Goal: Task Accomplishment & Management: Manage account settings

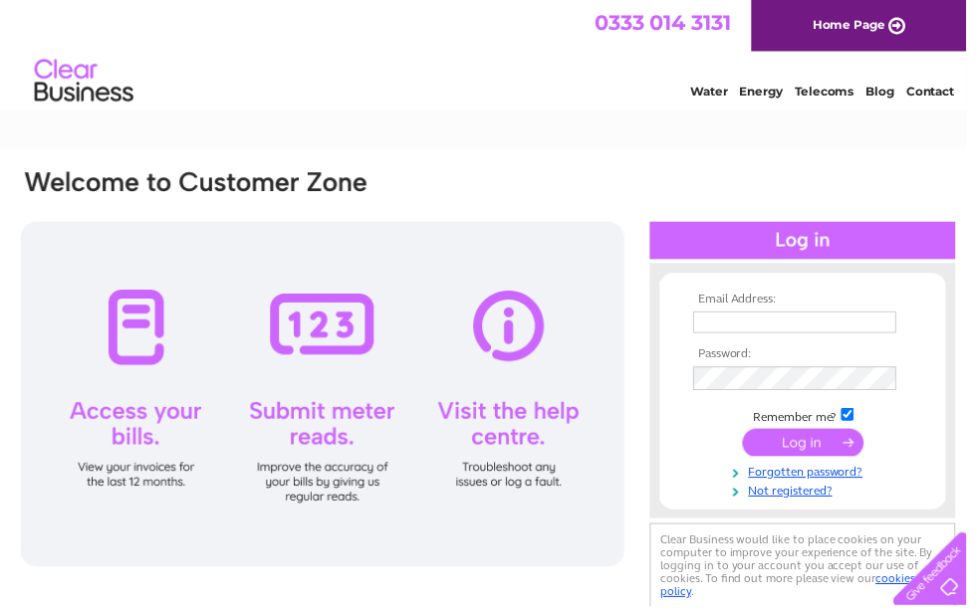
click at [737, 324] on input "text" at bounding box center [802, 326] width 205 height 22
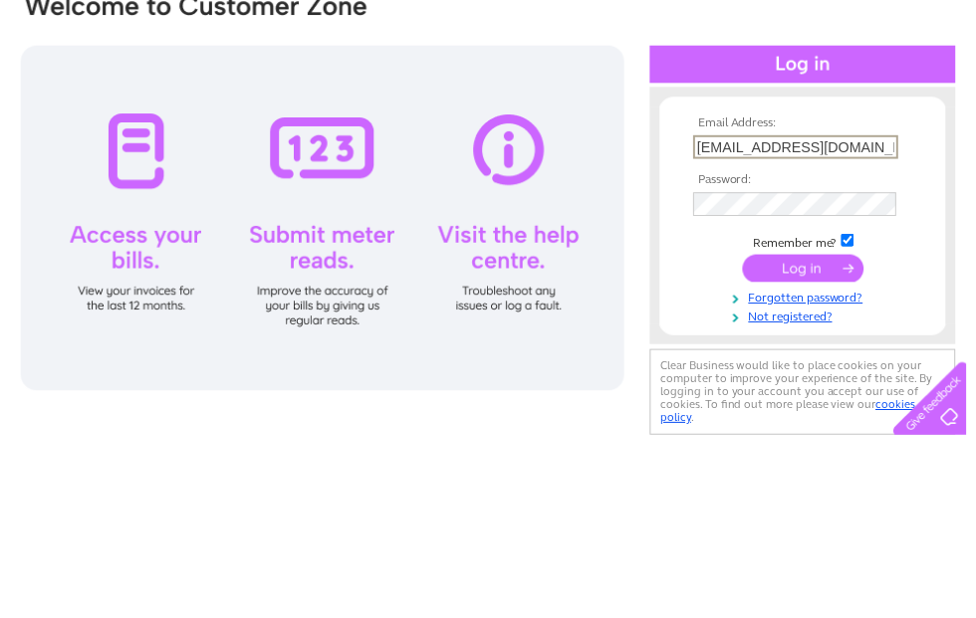
type input "Victoria-morley@outlook.com"
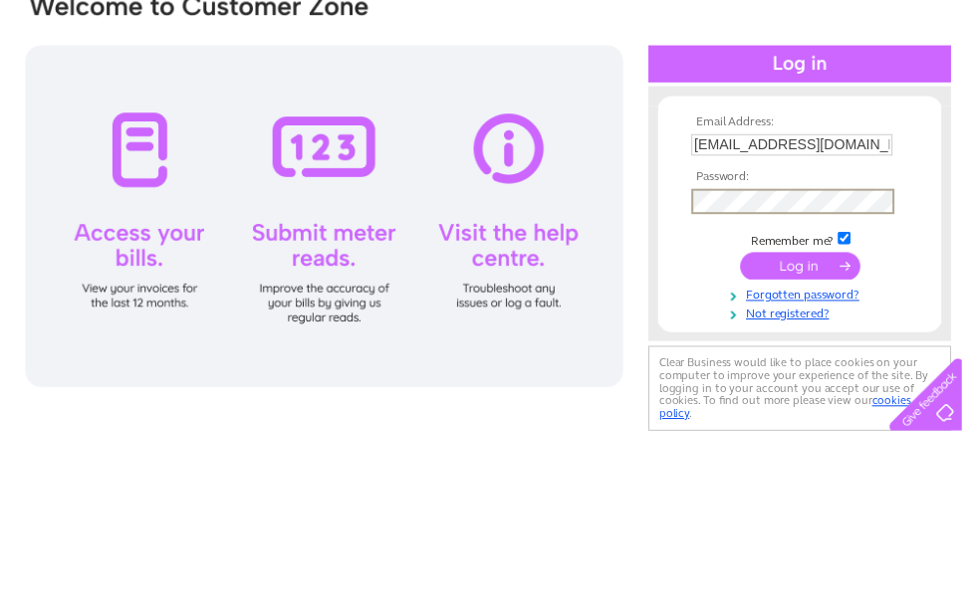
scroll to position [178, 0]
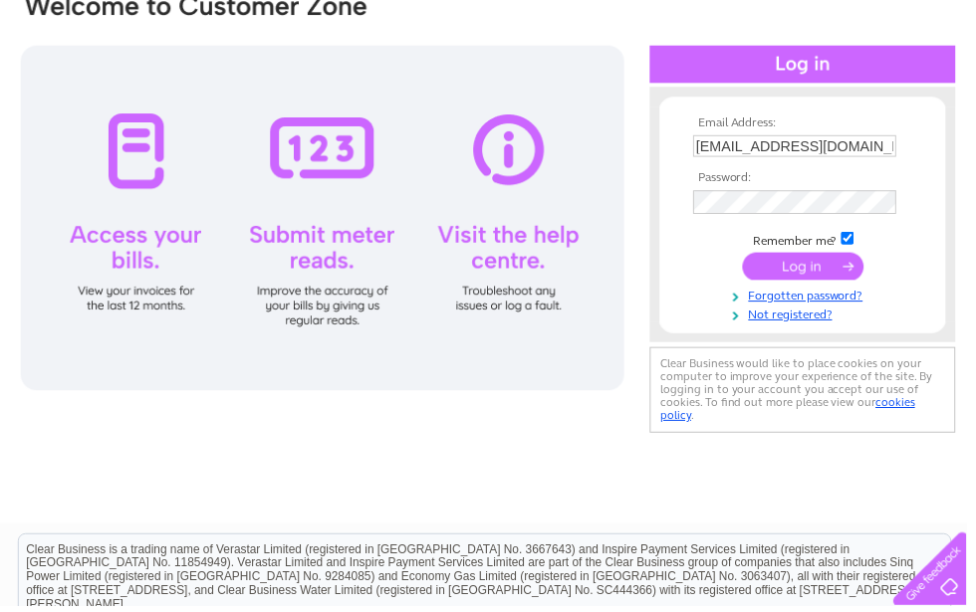
click at [786, 274] on input "submit" at bounding box center [811, 269] width 122 height 28
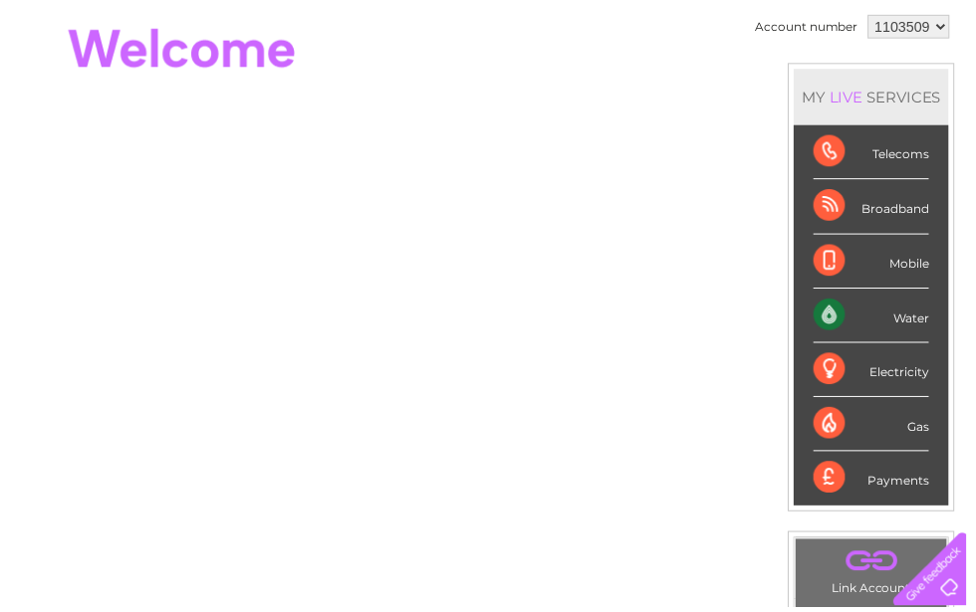
scroll to position [188, 0]
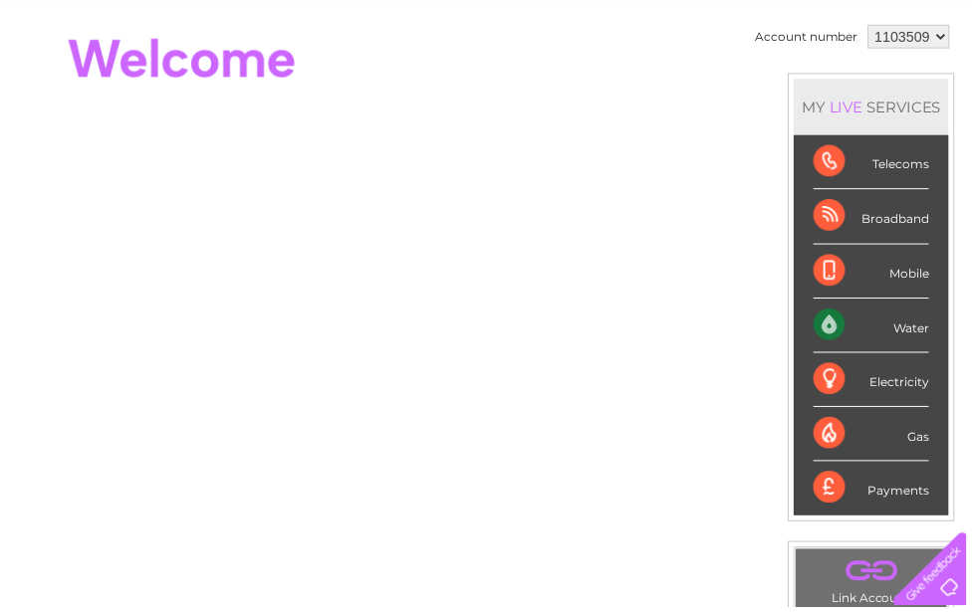
click at [906, 341] on div "Water" at bounding box center [879, 329] width 116 height 55
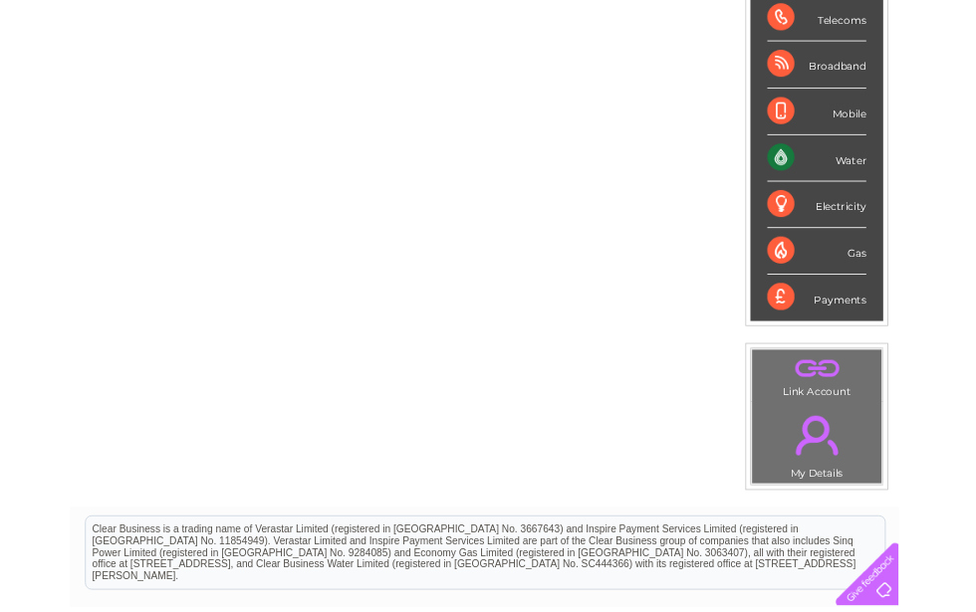
scroll to position [350, 0]
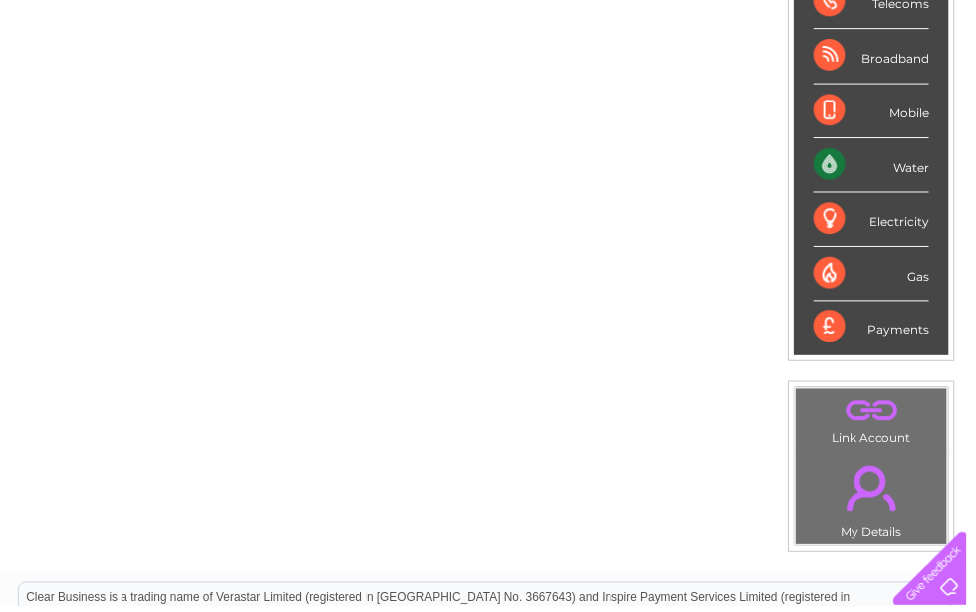
click at [881, 506] on link "." at bounding box center [880, 493] width 142 height 70
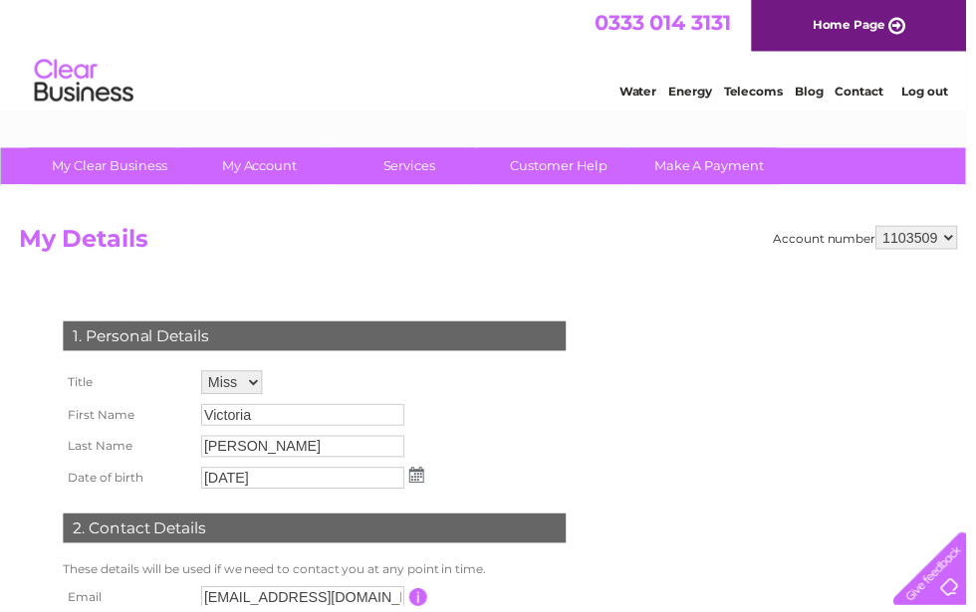
click at [639, 100] on link "Water" at bounding box center [644, 92] width 38 height 15
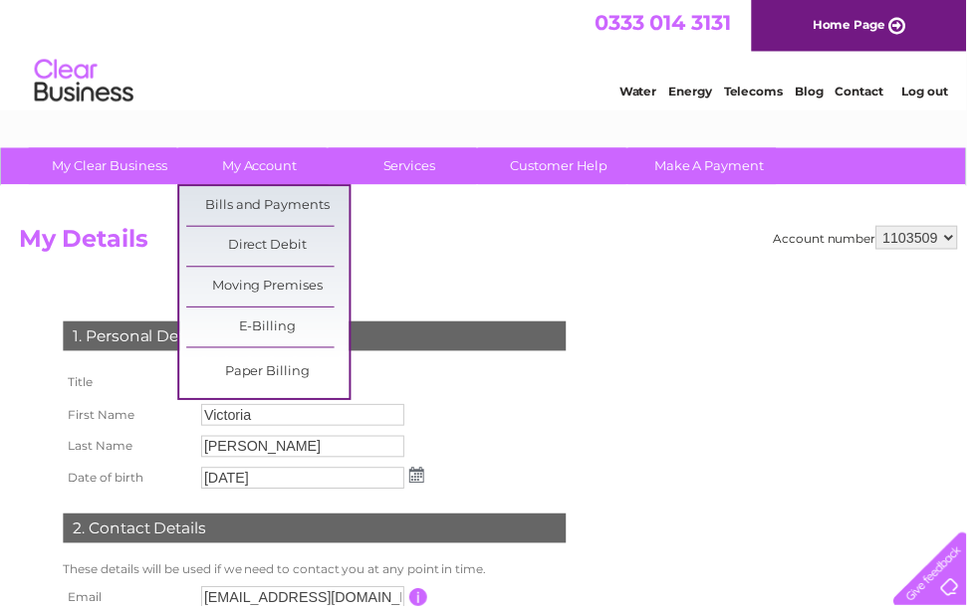
click at [221, 203] on link "Bills and Payments" at bounding box center [270, 208] width 164 height 40
click at [235, 210] on link "Bills and Payments" at bounding box center [270, 208] width 164 height 40
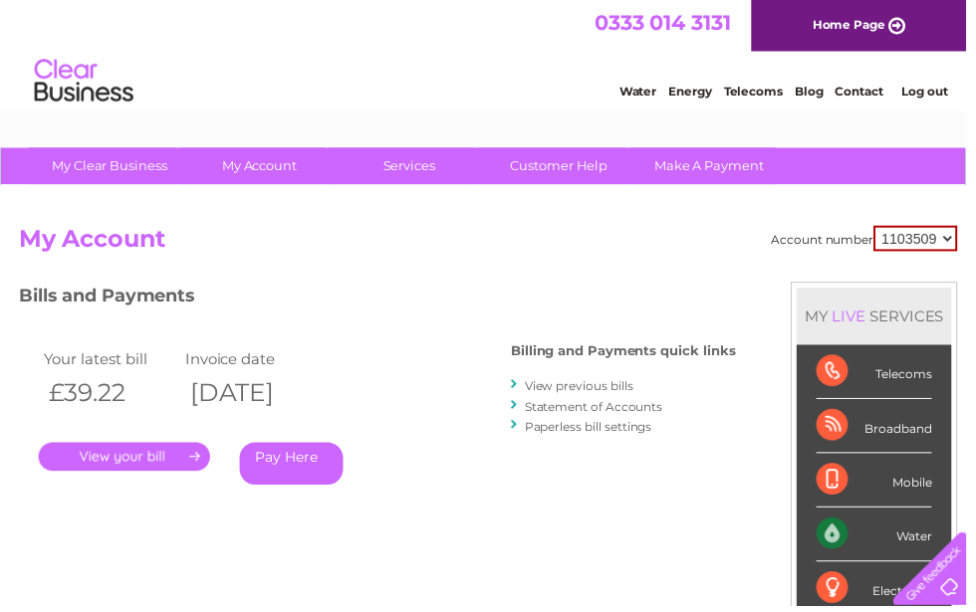
click at [125, 458] on link "." at bounding box center [125, 461] width 173 height 29
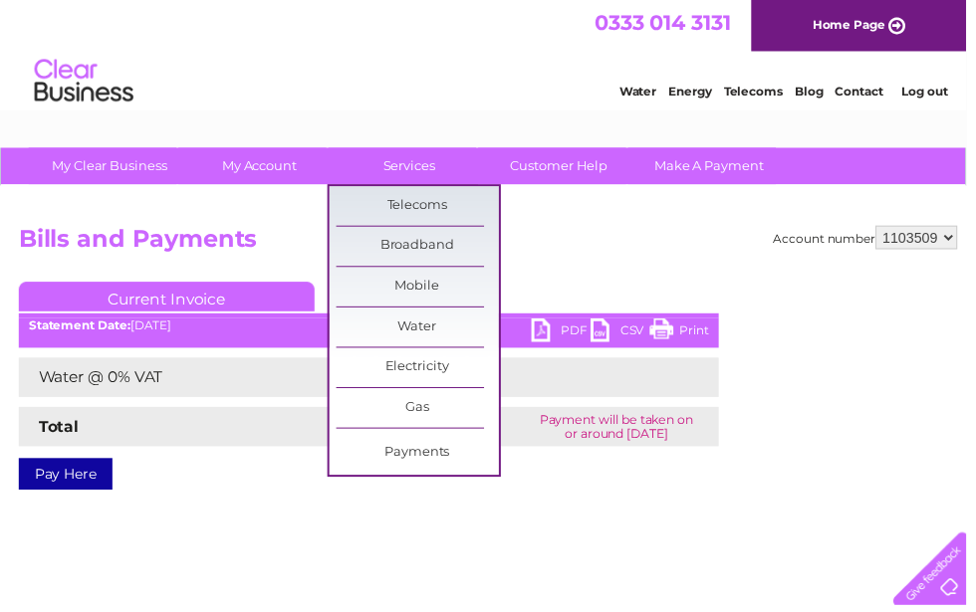
click at [306, 583] on div "Account number 1103509 Bills and Payments Current Invoice PDF CSV Print £39.22" at bounding box center [493, 467] width 986 height 558
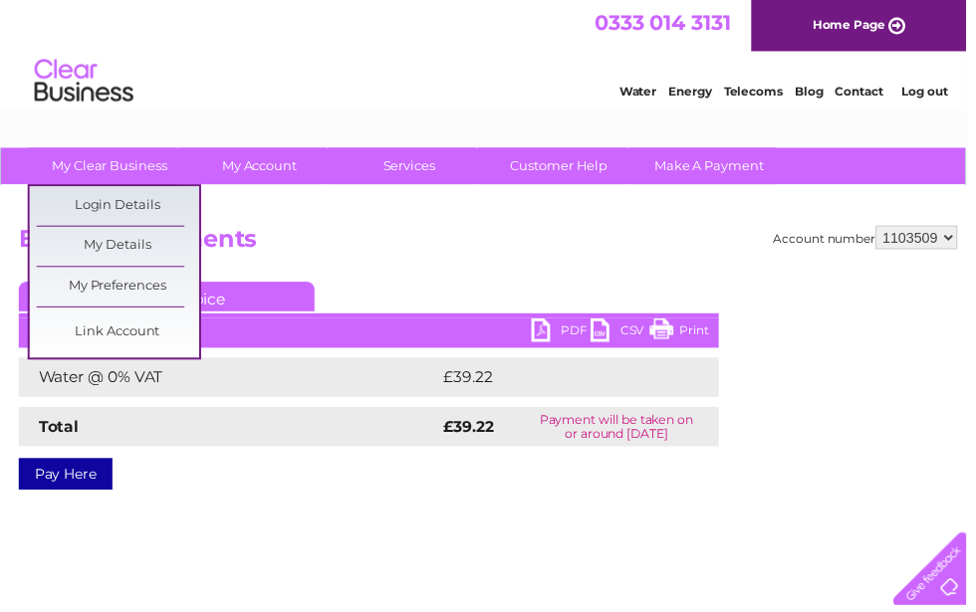
click at [77, 332] on link "Link Account" at bounding box center [119, 336] width 164 height 40
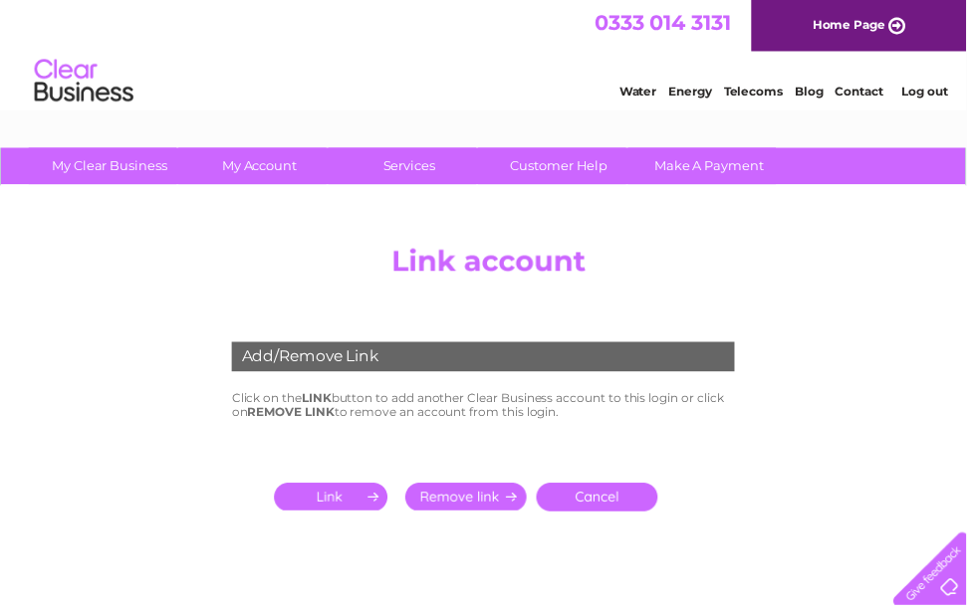
click at [316, 488] on input "submit" at bounding box center [338, 502] width 122 height 28
